Goal: Task Accomplishment & Management: Complete application form

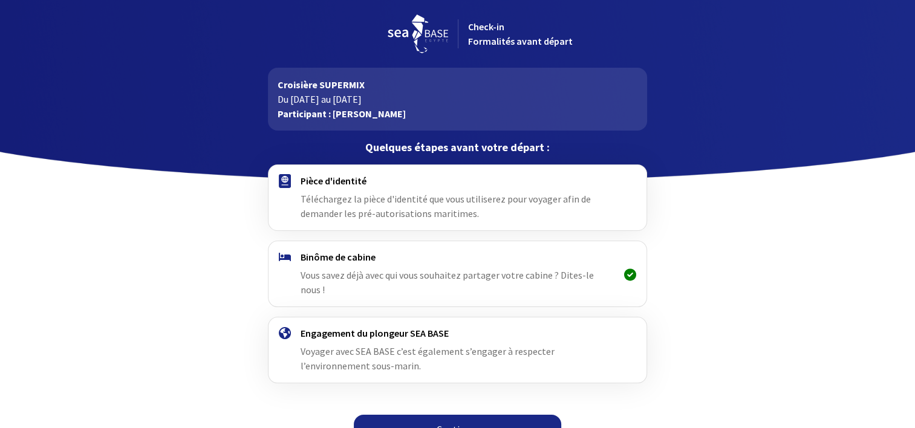
click at [399, 203] on span "Téléchargez la pièce d'identité que vous utiliserez pour voyager afin de demand…" at bounding box center [446, 206] width 290 height 27
click at [416, 201] on span "Téléchargez la pièce d'identité que vous utiliserez pour voyager afin de demand…" at bounding box center [446, 206] width 290 height 27
click at [557, 201] on span "Téléchargez la pièce d'identité que vous utiliserez pour voyager afin de demand…" at bounding box center [446, 206] width 290 height 27
click at [438, 194] on span "Téléchargez la pièce d'identité que vous utiliserez pour voyager afin de demand…" at bounding box center [446, 206] width 290 height 27
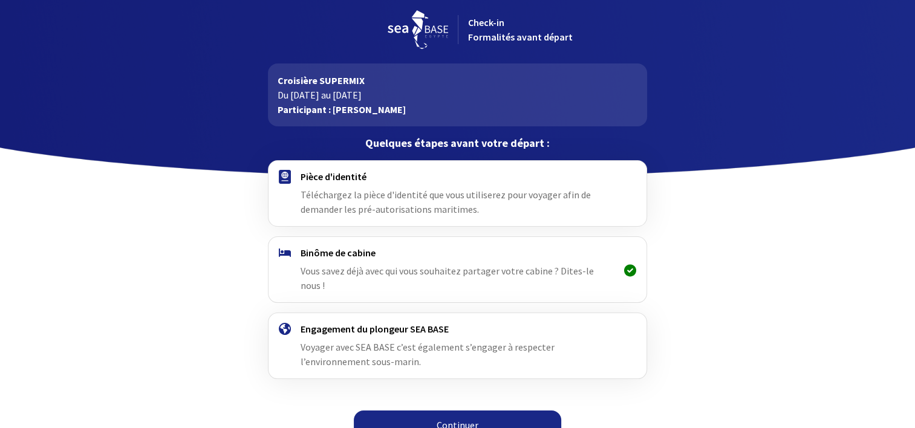
scroll to position [7, 0]
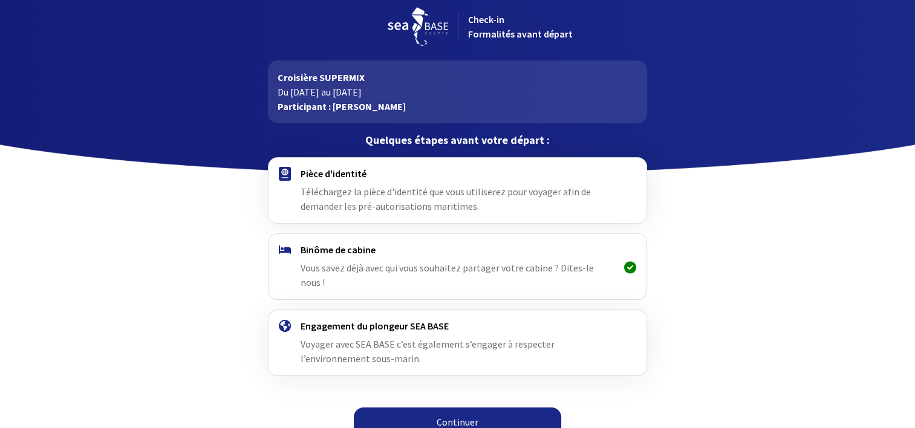
click at [474, 408] on link "Continuer" at bounding box center [458, 422] width 208 height 29
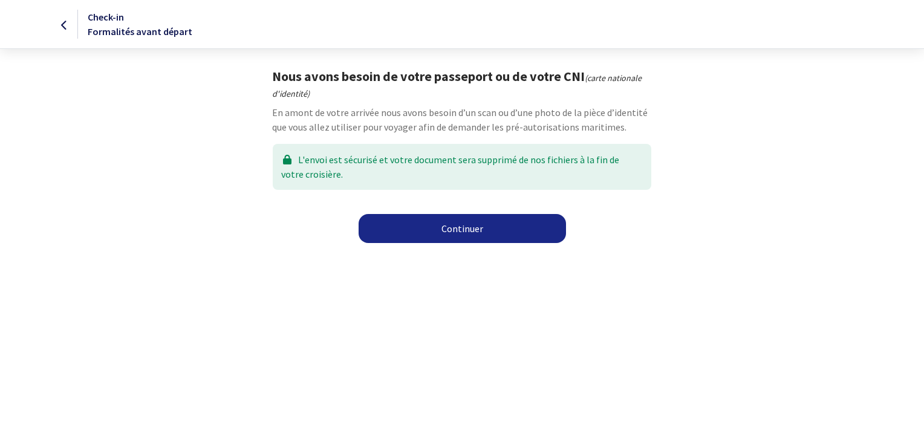
click at [465, 230] on link "Continuer" at bounding box center [463, 228] width 208 height 29
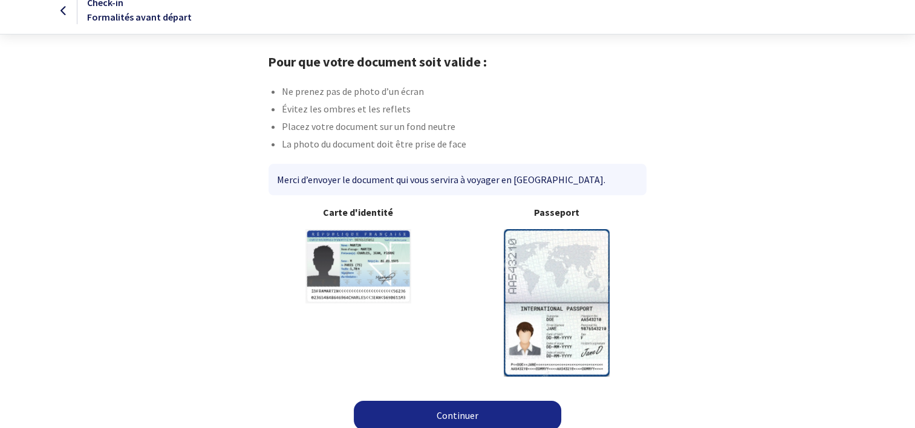
scroll to position [23, 0]
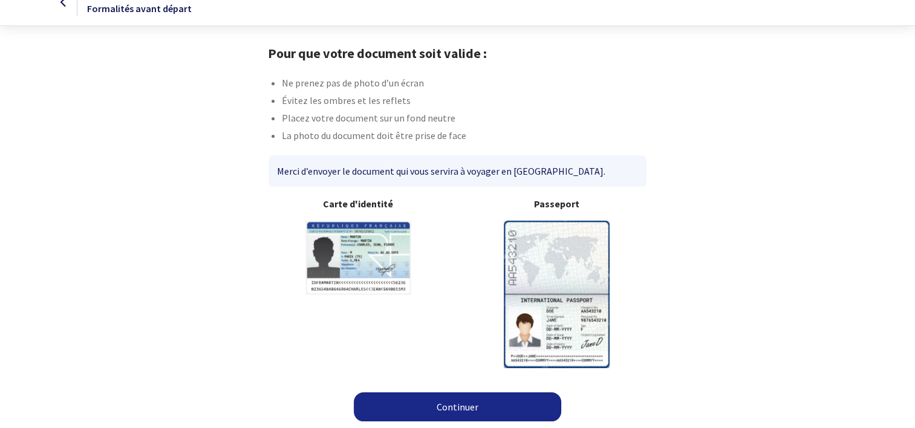
click at [560, 288] on img at bounding box center [557, 294] width 106 height 147
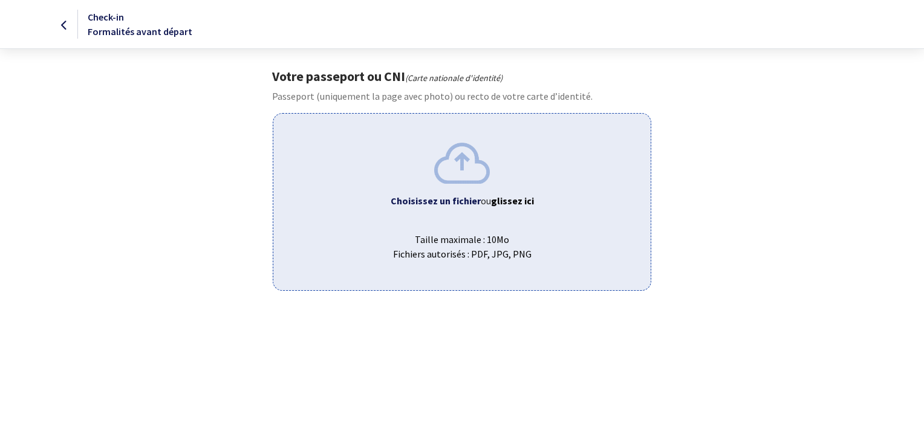
click at [433, 195] on b "Choisissez un fichier" at bounding box center [436, 201] width 90 height 12
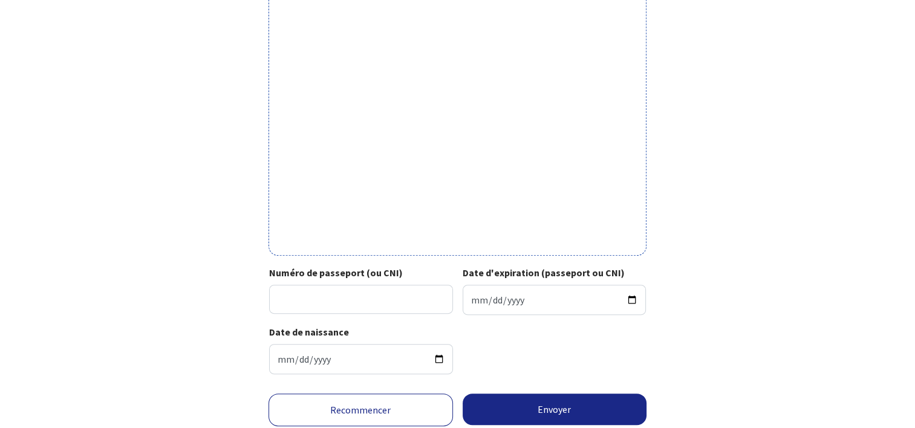
scroll to position [266, 0]
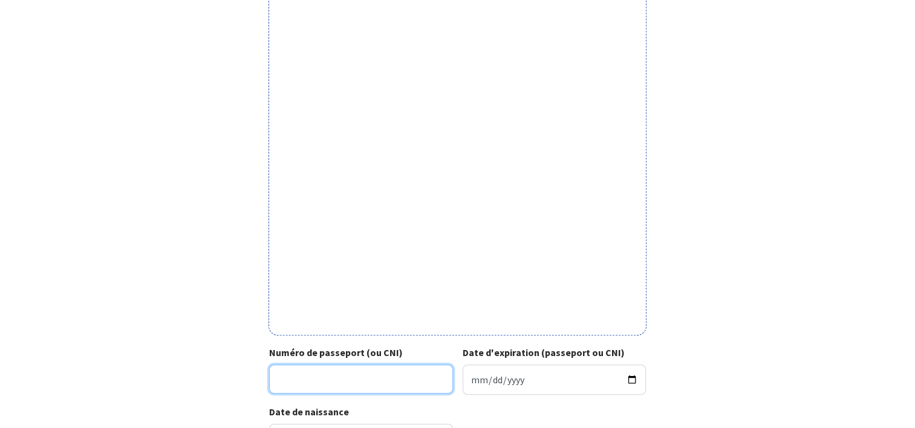
click at [307, 383] on input "Numéro de passeport (ou CNI)" at bounding box center [361, 379] width 184 height 29
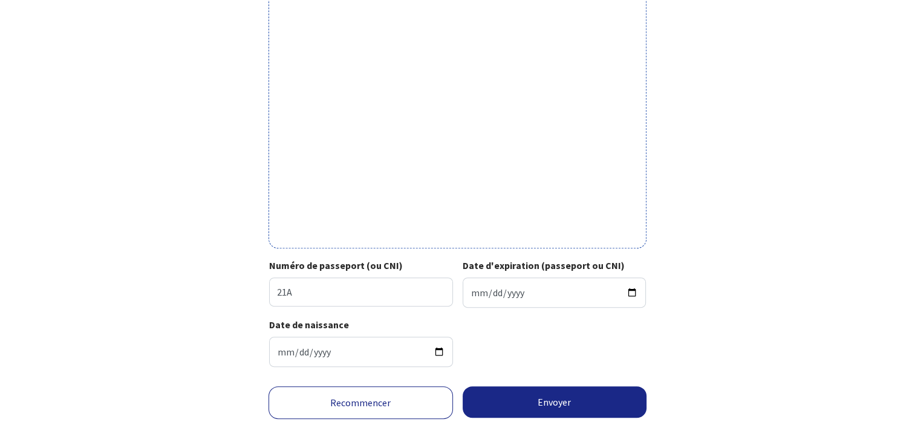
scroll to position [327, 0]
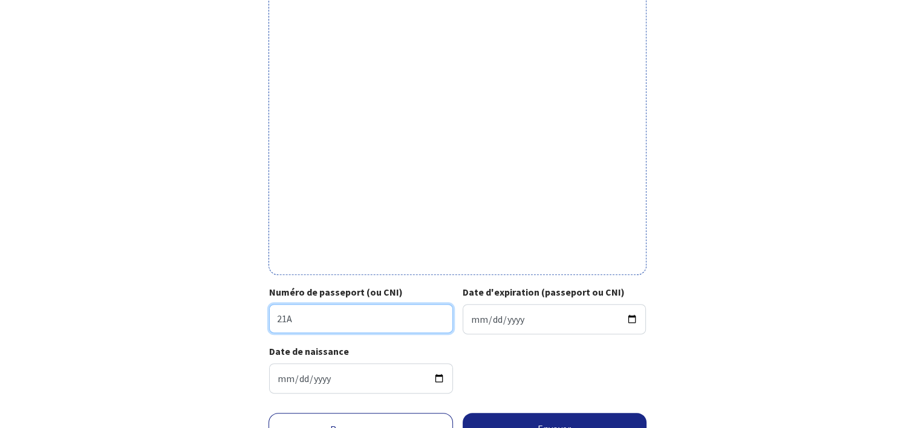
click at [299, 321] on input "21A" at bounding box center [361, 318] width 184 height 29
type input "21AH51448"
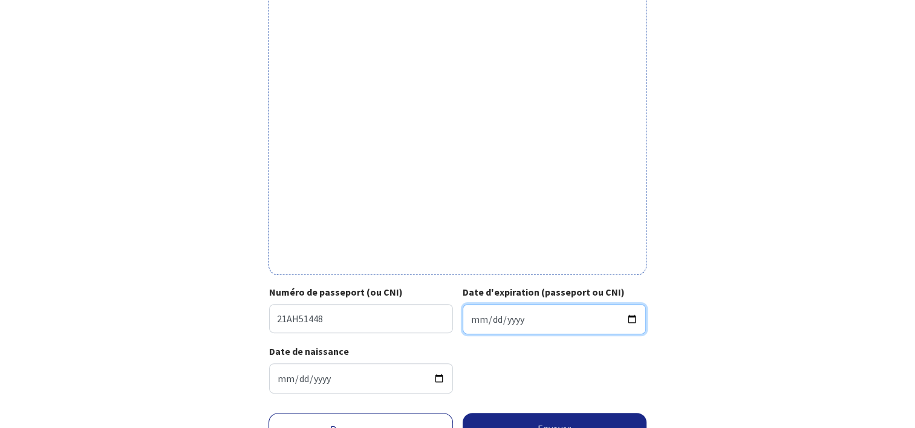
click at [475, 319] on input "Date d'expiration (passeport ou CNI)" at bounding box center [555, 319] width 184 height 30
type input "2031-04-25"
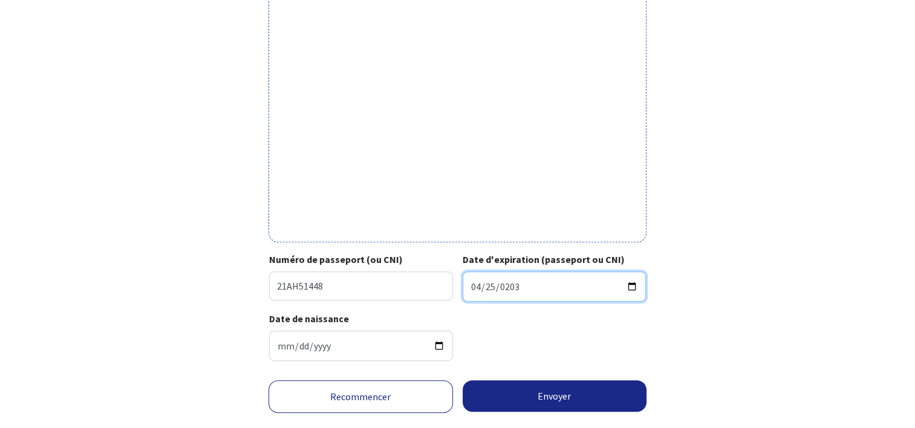
scroll to position [387, 0]
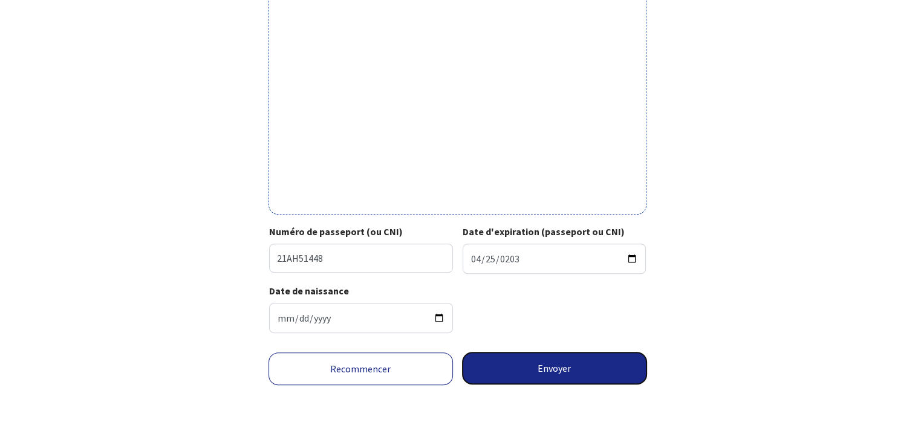
click at [563, 368] on button "Envoyer" at bounding box center [555, 368] width 185 height 31
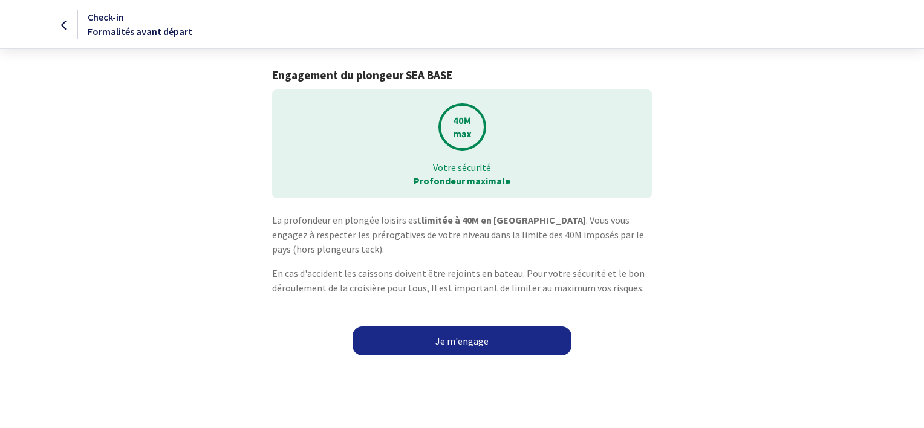
click at [461, 341] on link "Je m'engage" at bounding box center [462, 341] width 219 height 29
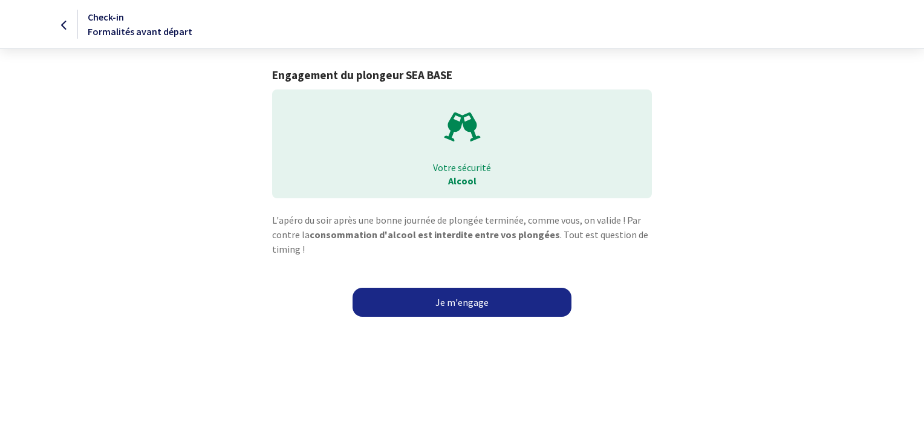
click at [475, 305] on link "Je m'engage" at bounding box center [462, 302] width 219 height 29
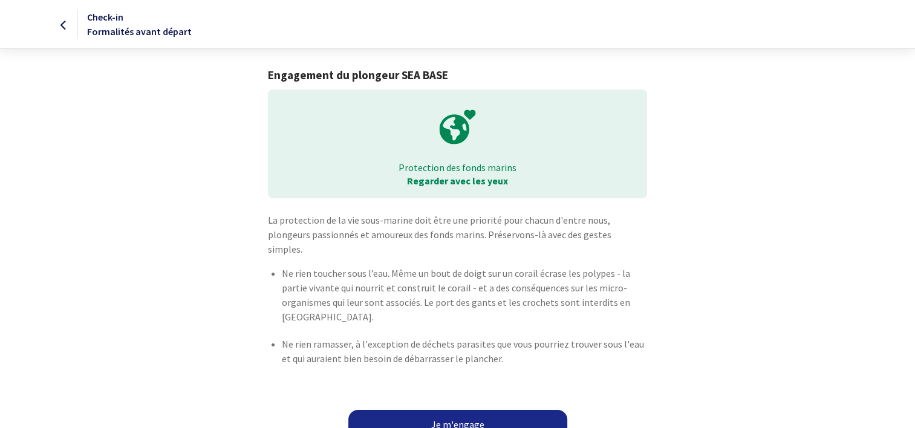
scroll to position [3, 0]
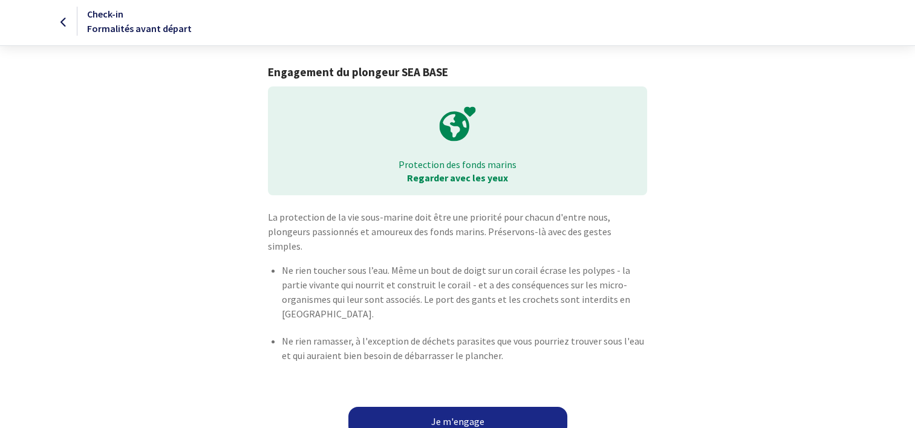
click at [462, 407] on link "Je m'engage" at bounding box center [458, 421] width 219 height 29
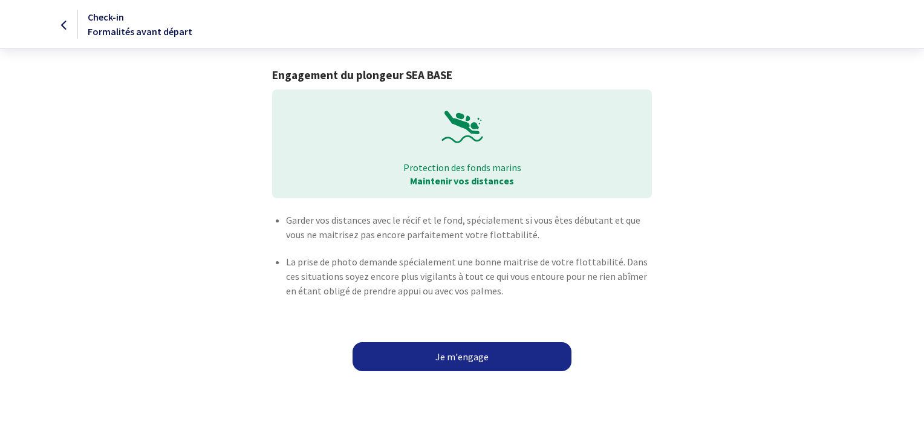
click at [465, 358] on link "Je m'engage" at bounding box center [462, 356] width 219 height 29
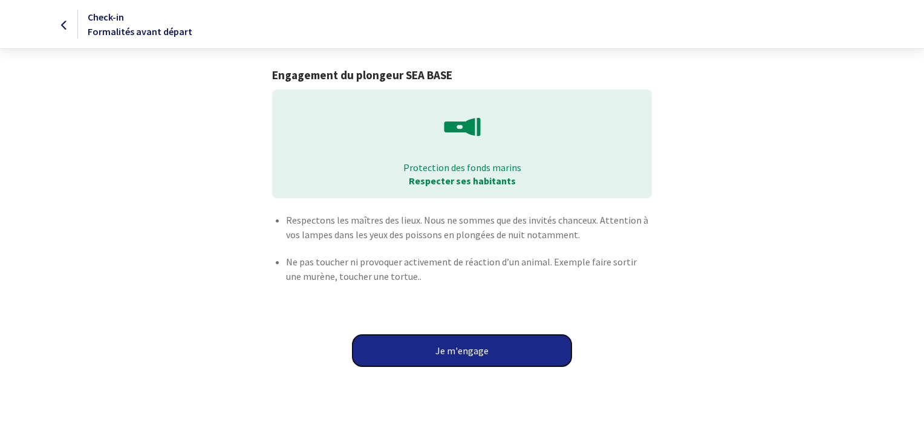
click at [465, 353] on button "Je m'engage" at bounding box center [462, 350] width 219 height 31
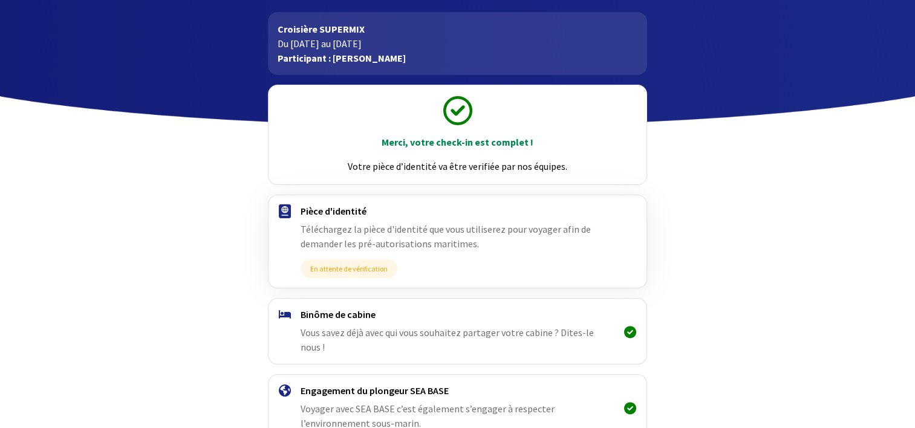
scroll to position [120, 0]
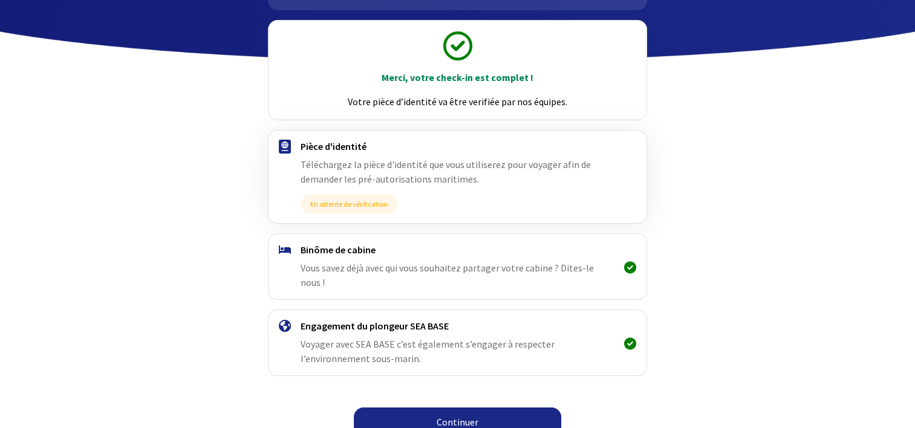
click at [455, 408] on link "Continuer" at bounding box center [458, 422] width 208 height 29
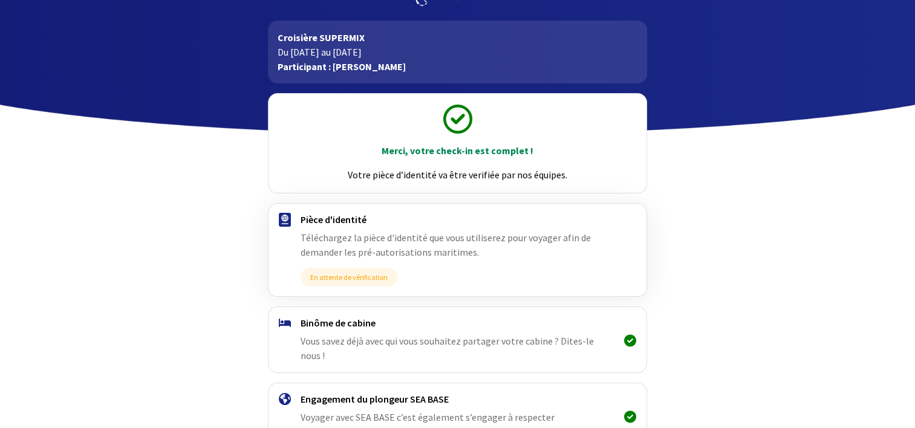
scroll to position [120, 0]
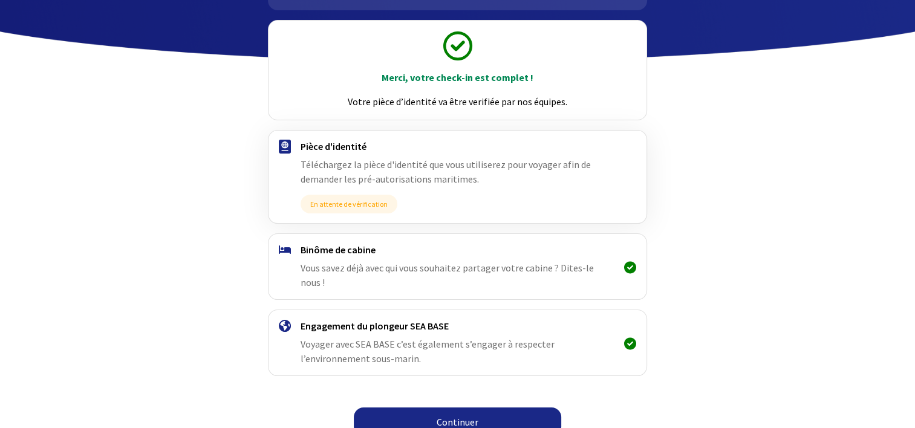
click at [463, 408] on link "Continuer" at bounding box center [458, 422] width 208 height 29
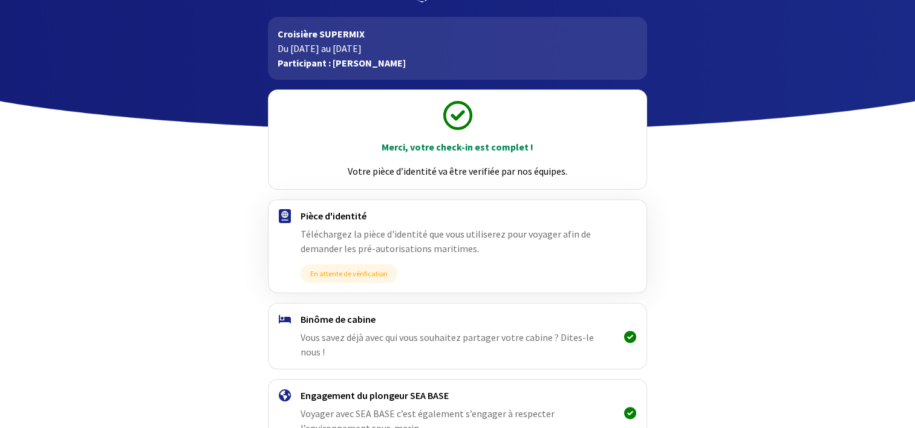
scroll to position [120, 0]
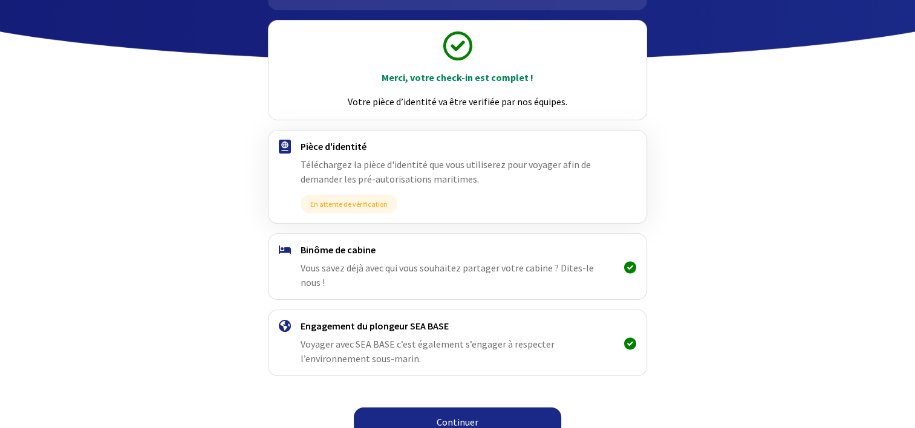
click at [468, 408] on link "Continuer" at bounding box center [458, 422] width 208 height 29
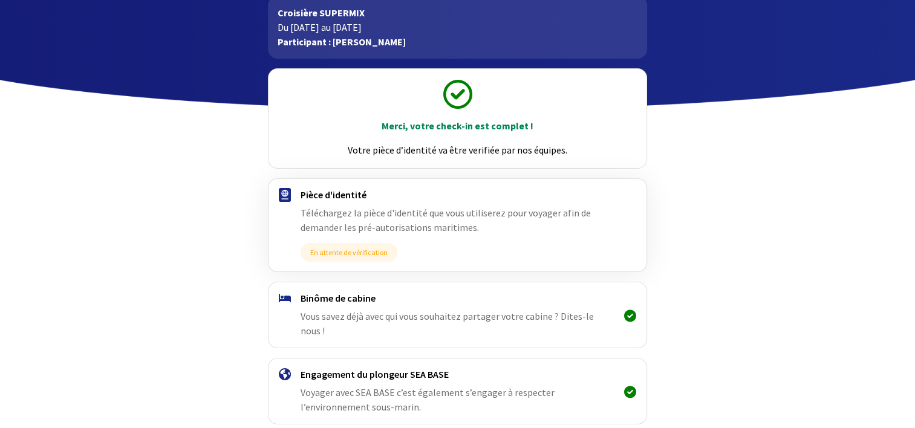
scroll to position [120, 0]
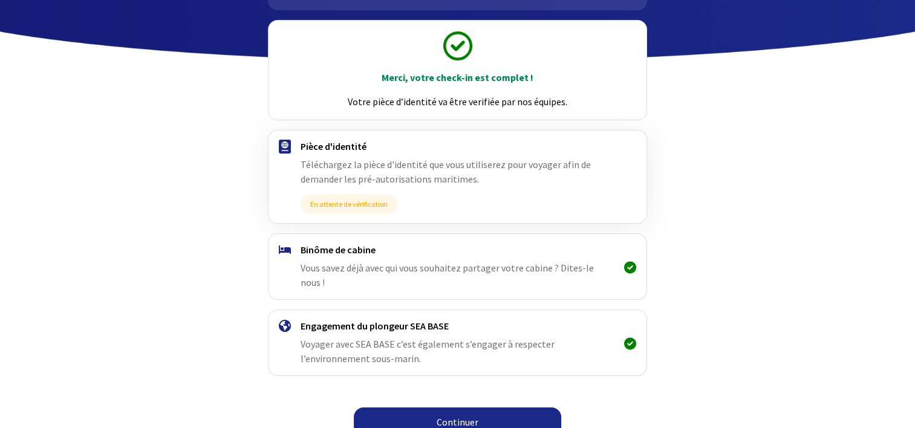
click at [471, 411] on link "Continuer" at bounding box center [458, 422] width 208 height 29
